Goal: Register for event/course: Sign up to attend an event or enroll in a course

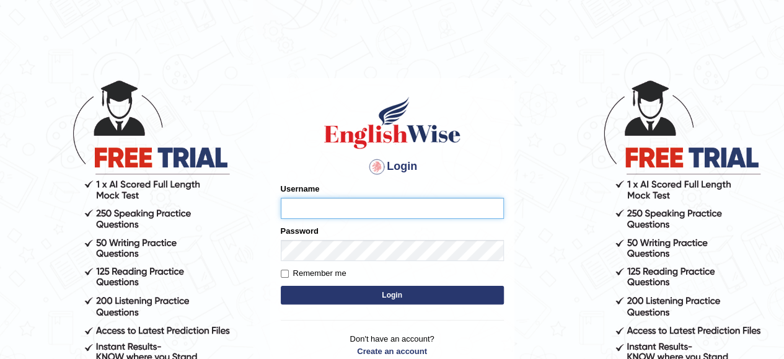
click at [400, 213] on input "Username" at bounding box center [392, 208] width 223 height 21
click at [402, 216] on input "Username" at bounding box center [392, 208] width 223 height 21
type input "r"
type input "Raji_S"
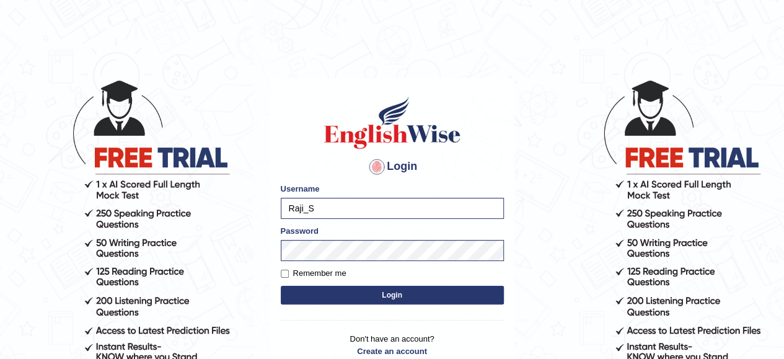
click at [286, 269] on label "Remember me" at bounding box center [314, 273] width 66 height 12
click at [286, 270] on input "Remember me" at bounding box center [285, 274] width 8 height 8
checkbox input "true"
click at [355, 301] on button "Login" at bounding box center [392, 295] width 223 height 19
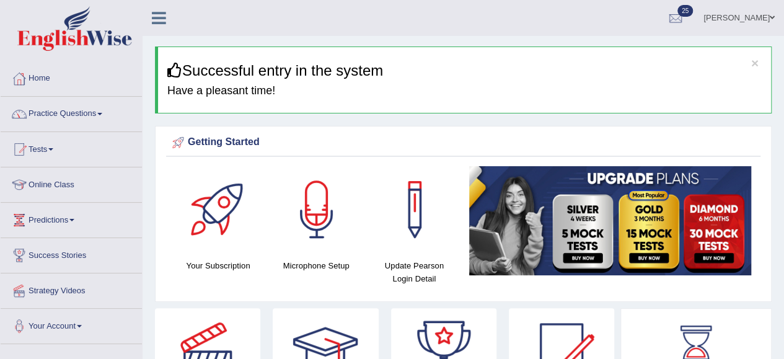
click at [47, 76] on link "Home" at bounding box center [71, 76] width 141 height 31
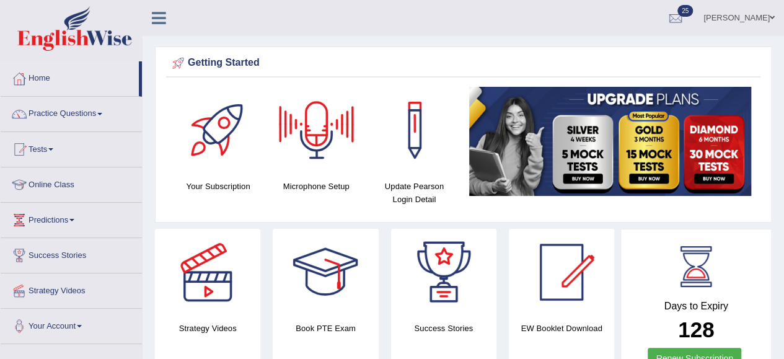
click at [53, 82] on link "Home" at bounding box center [70, 76] width 138 height 31
click at [296, 105] on div at bounding box center [316, 130] width 87 height 87
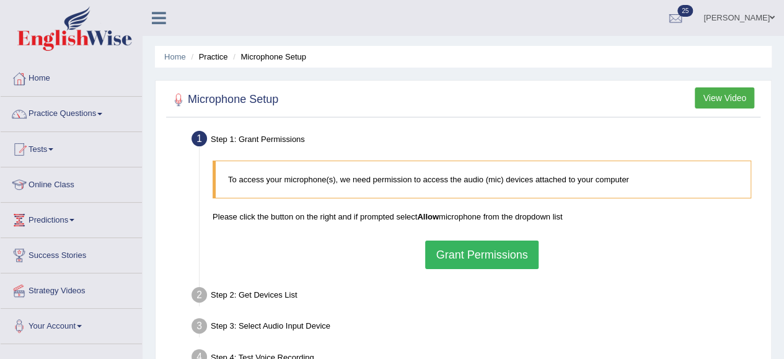
click at [492, 249] on button "Grant Permissions" at bounding box center [481, 255] width 113 height 29
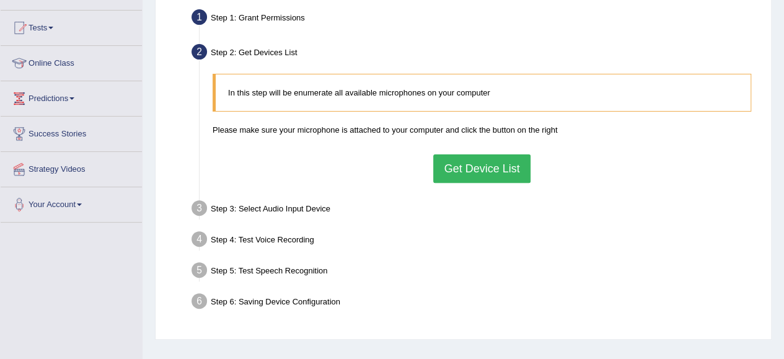
scroll to position [193, 0]
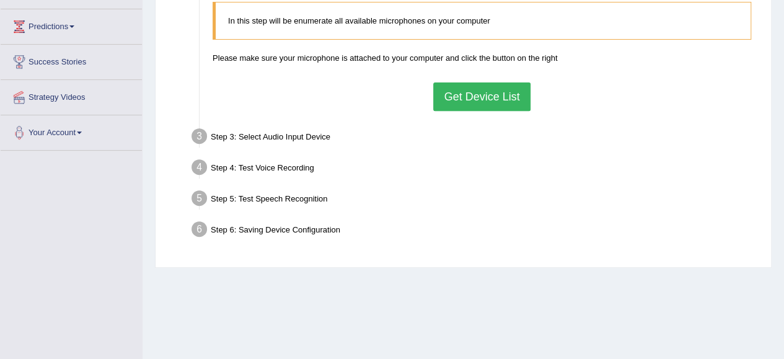
click at [489, 96] on button "Get Device List" at bounding box center [481, 96] width 97 height 29
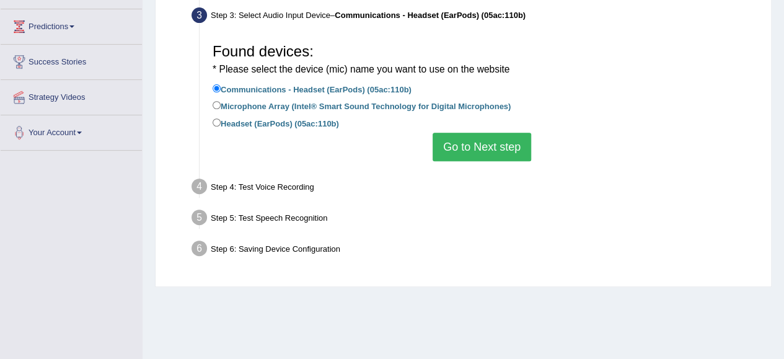
click at [502, 149] on button "Go to Next step" at bounding box center [482, 147] width 99 height 29
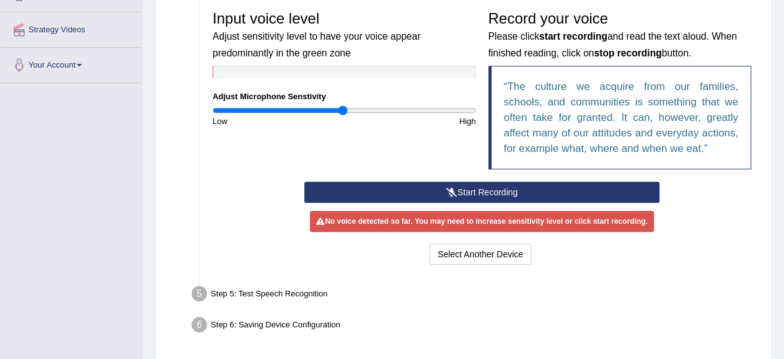
scroll to position [263, 0]
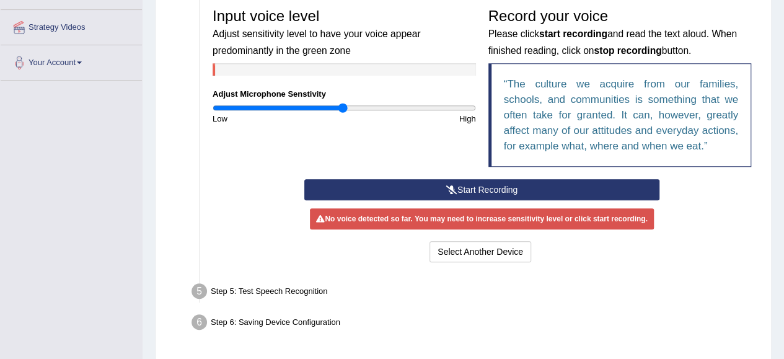
click at [466, 192] on button "Start Recording" at bounding box center [481, 189] width 355 height 21
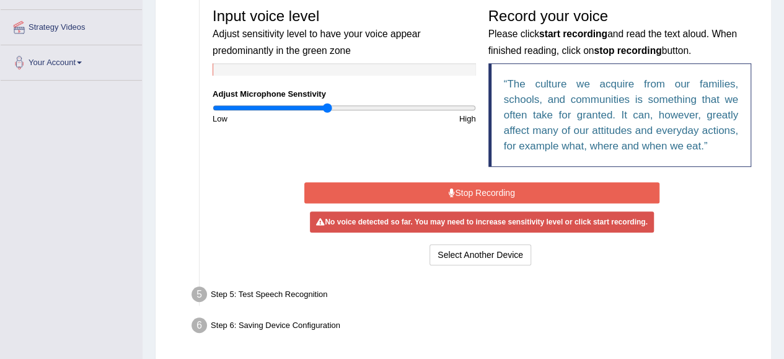
click at [328, 105] on input "range" at bounding box center [344, 108] width 263 height 10
click at [451, 189] on icon at bounding box center [452, 192] width 6 height 9
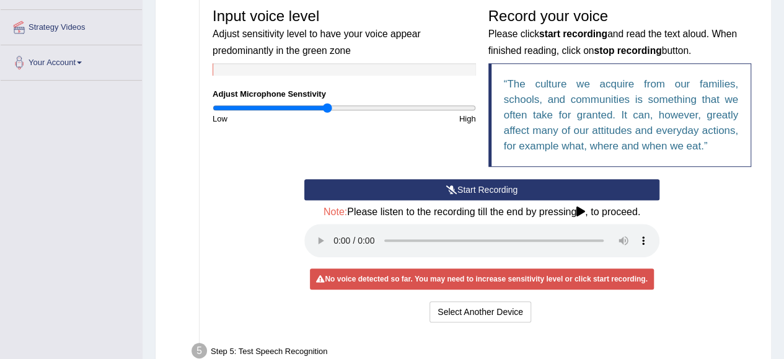
click at [451, 189] on icon at bounding box center [451, 189] width 11 height 9
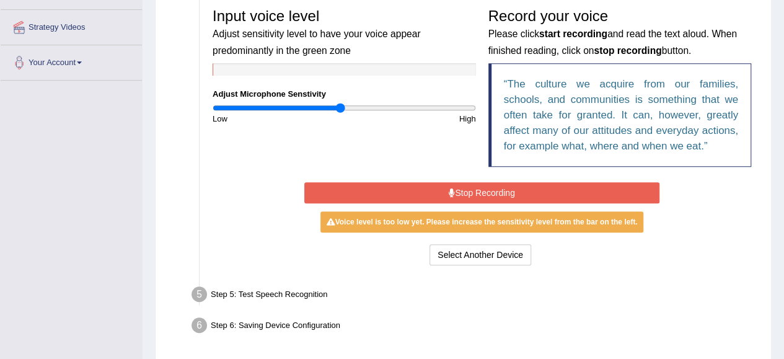
type input "0.98"
click at [339, 106] on input "range" at bounding box center [344, 108] width 263 height 10
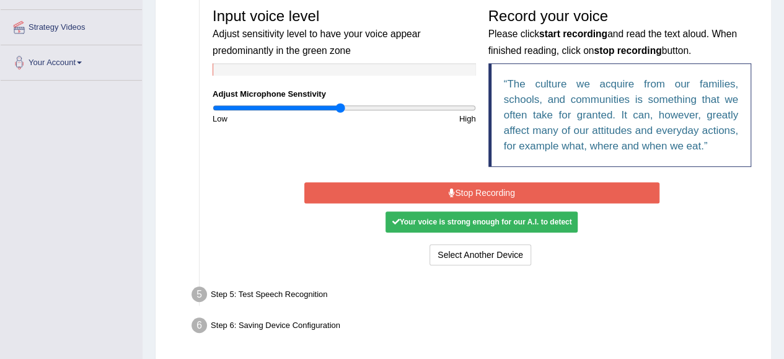
click at [491, 189] on button "Stop Recording" at bounding box center [481, 192] width 355 height 21
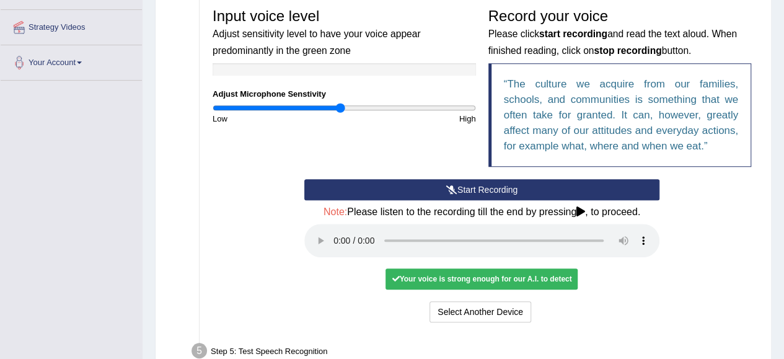
click at [733, 306] on div "Start Recording Stop Recording Note: Please listen to the recording till the en…" at bounding box center [481, 252] width 551 height 146
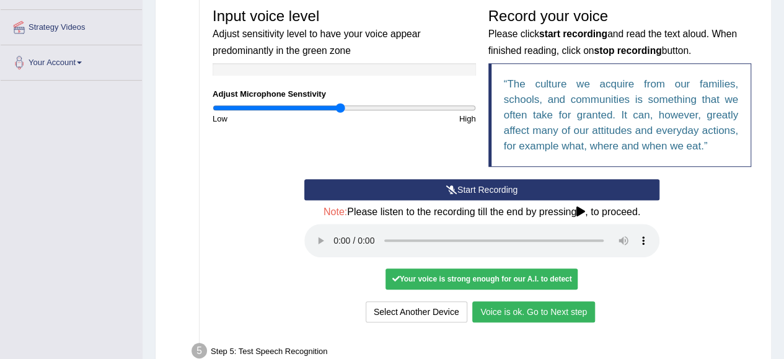
click at [528, 307] on button "Voice is ok. Go to Next step" at bounding box center [533, 311] width 123 height 21
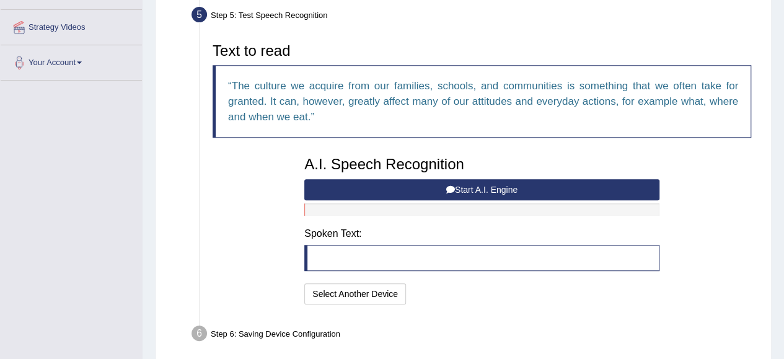
click at [475, 184] on button "Start A.I. Engine" at bounding box center [481, 189] width 355 height 21
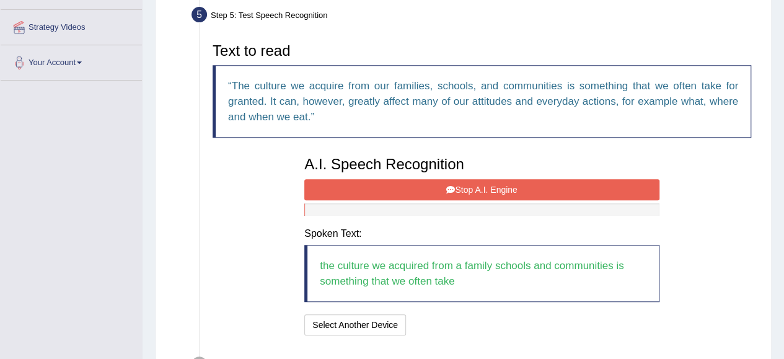
click at [475, 184] on button "Stop A.I. Engine" at bounding box center [481, 189] width 355 height 21
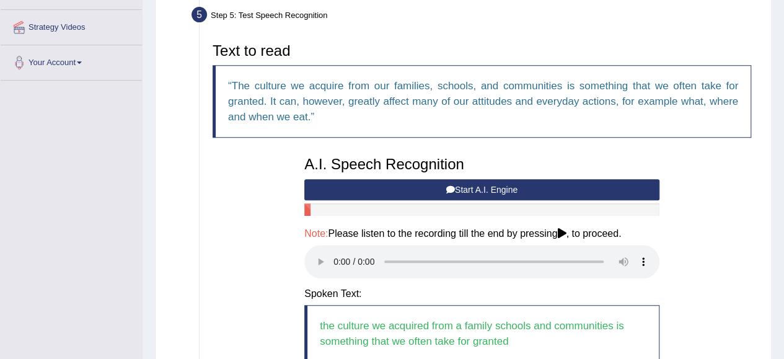
scroll to position [405, 0]
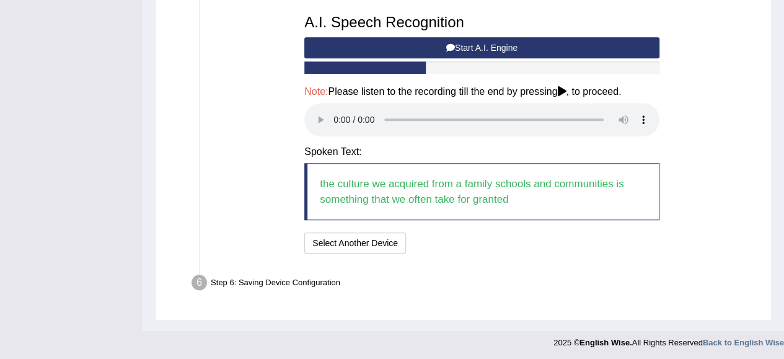
click at [475, 184] on blockquote "the culture we acquired from a family schools and communities is something that…" at bounding box center [481, 191] width 355 height 57
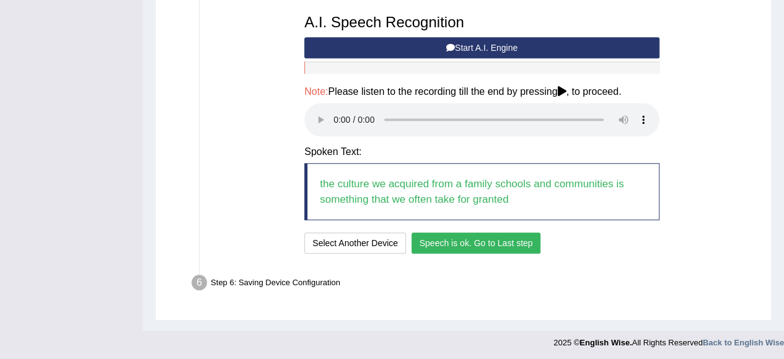
click at [481, 244] on button "Speech is ok. Go to Last step" at bounding box center [477, 242] width 130 height 21
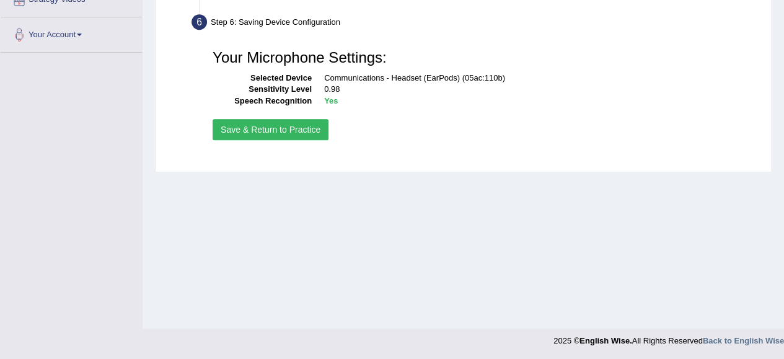
click at [274, 127] on button "Save & Return to Practice" at bounding box center [271, 129] width 116 height 21
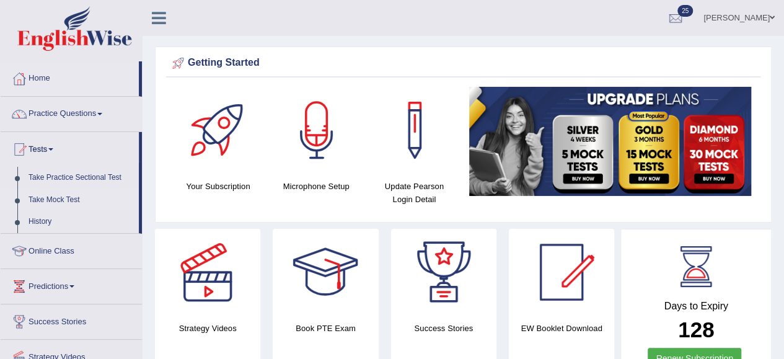
click at [62, 195] on link "Take Mock Test" at bounding box center [81, 200] width 116 height 22
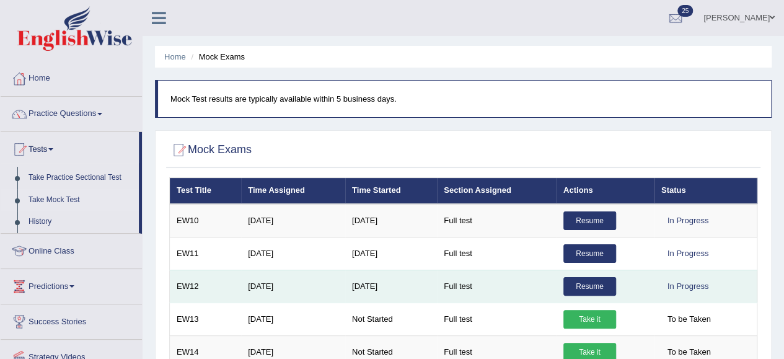
click at [596, 285] on link "Resume" at bounding box center [590, 286] width 53 height 19
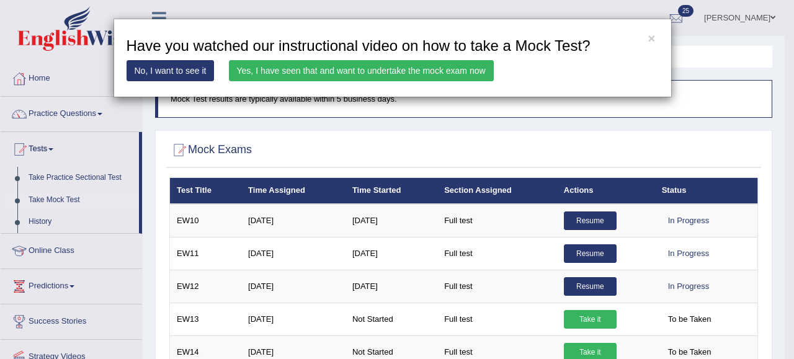
click at [350, 64] on link "Yes, I have seen that and want to undertake the mock exam now" at bounding box center [361, 70] width 265 height 21
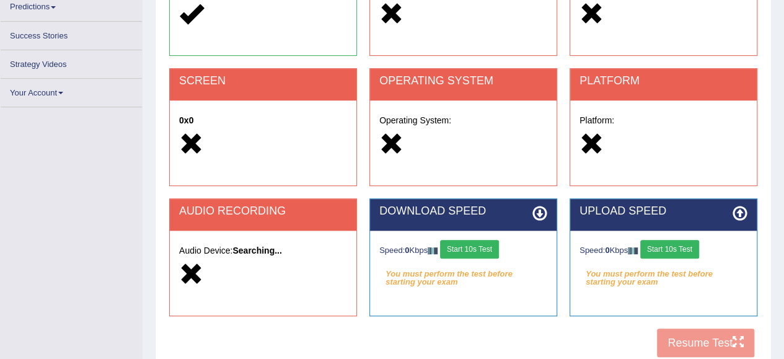
scroll to position [213, 0]
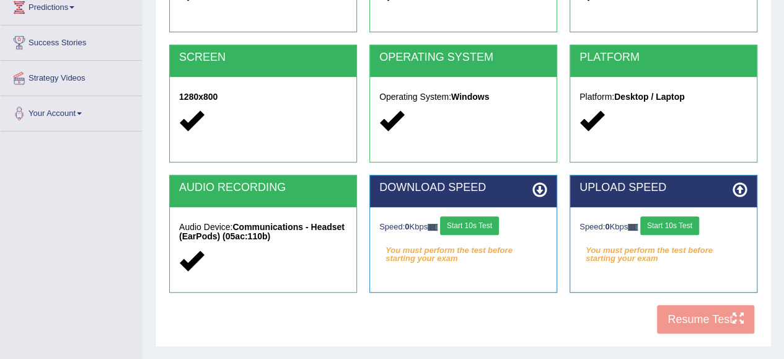
click at [473, 223] on button "Start 10s Test" at bounding box center [469, 225] width 59 height 19
click at [490, 227] on button "Start 10s Test" at bounding box center [482, 225] width 59 height 19
click at [677, 221] on button "Start 10s Test" at bounding box center [669, 225] width 59 height 19
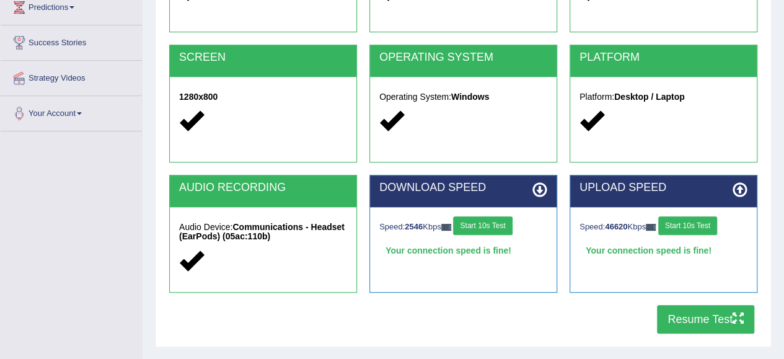
click at [677, 221] on button "Start 10s Test" at bounding box center [687, 225] width 59 height 19
click at [703, 317] on button "Resume Test" at bounding box center [705, 319] width 97 height 29
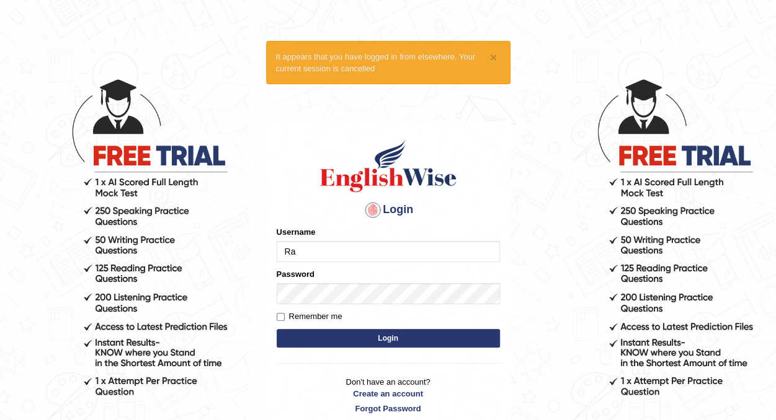
type input "Raji_S"
click at [283, 314] on input "Remember me" at bounding box center [280, 317] width 8 height 8
checkbox input "true"
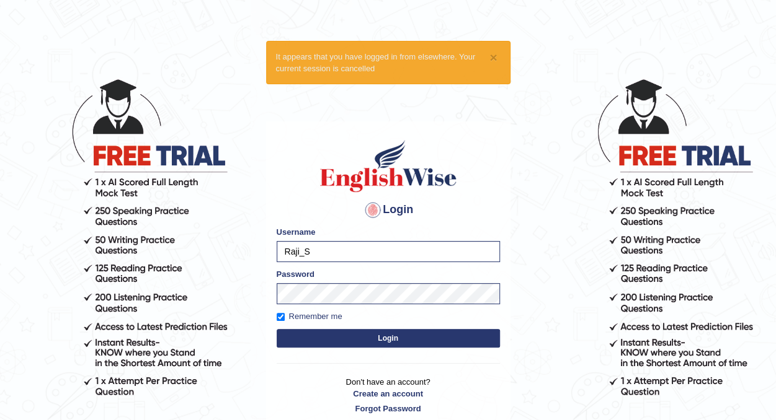
click at [337, 335] on button "Login" at bounding box center [387, 338] width 223 height 19
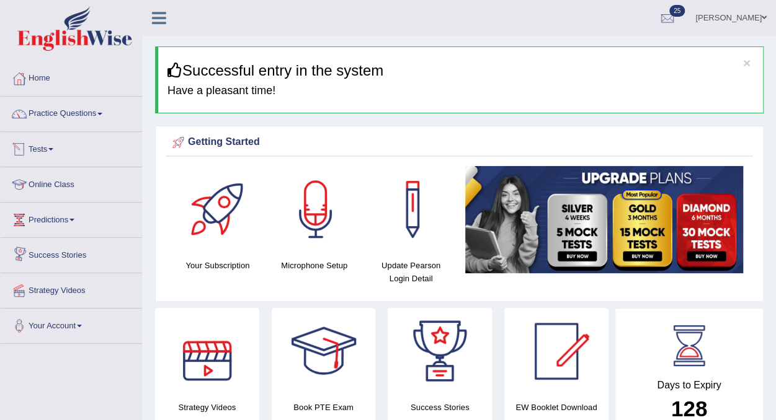
click at [46, 153] on link "Tests" at bounding box center [71, 147] width 141 height 31
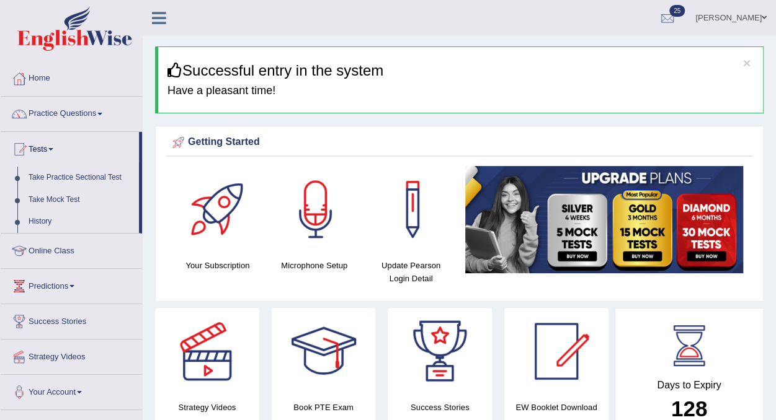
click at [53, 200] on link "Take Mock Test" at bounding box center [81, 200] width 116 height 22
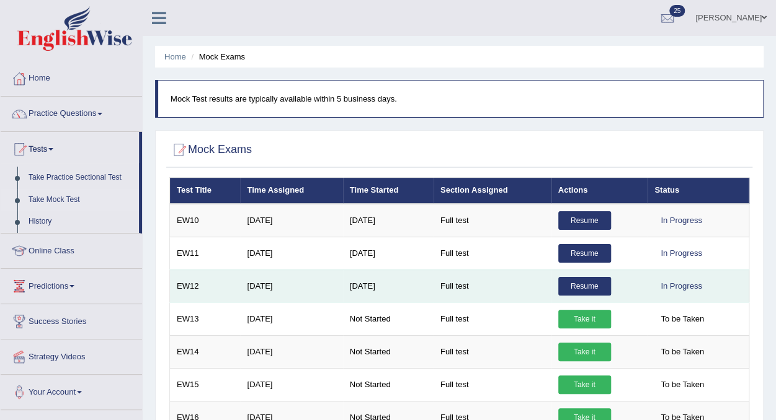
click at [572, 284] on link "Resume" at bounding box center [584, 286] width 53 height 19
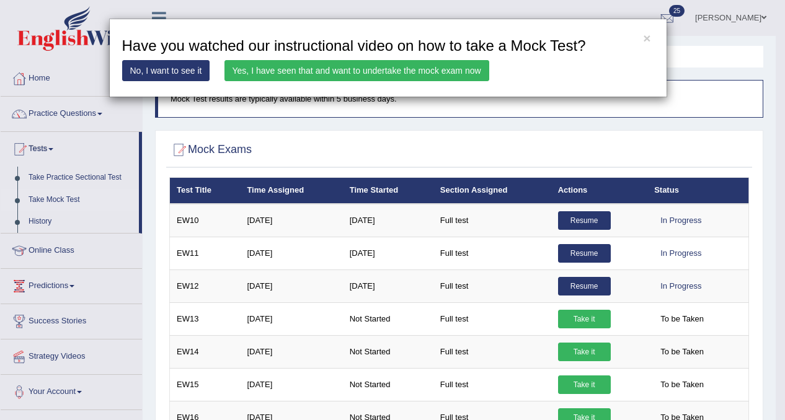
click at [364, 72] on link "Yes, I have seen that and want to undertake the mock exam now" at bounding box center [356, 70] width 265 height 21
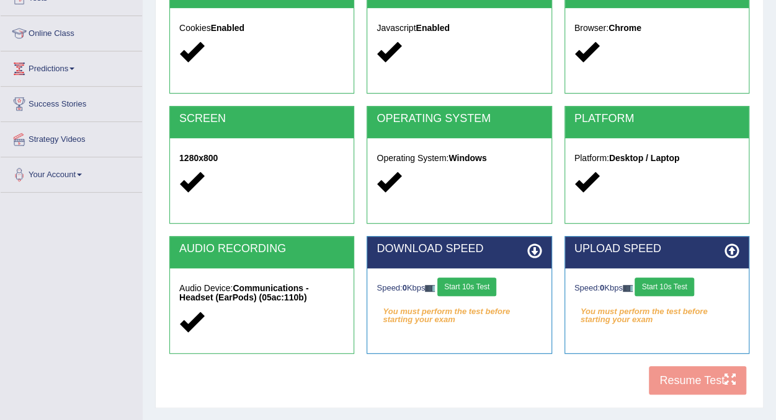
scroll to position [155, 0]
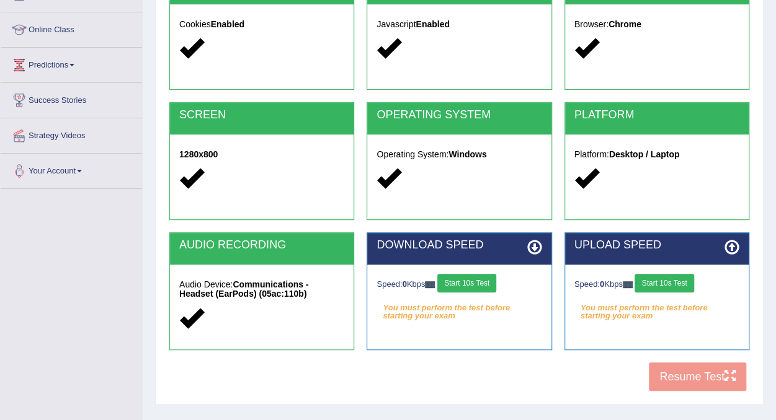
click at [473, 280] on button "Start 10s Test" at bounding box center [466, 283] width 59 height 19
click at [657, 283] on button "Start 10s Test" at bounding box center [663, 283] width 59 height 19
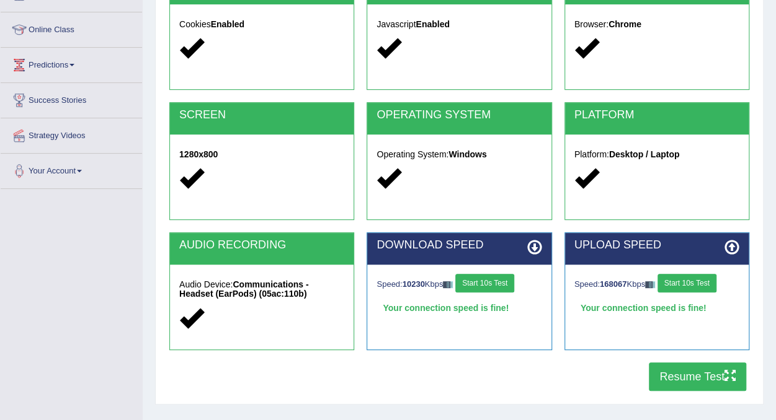
click at [681, 374] on button "Resume Test" at bounding box center [696, 377] width 97 height 29
